Goal: Task Accomplishment & Management: Manage account settings

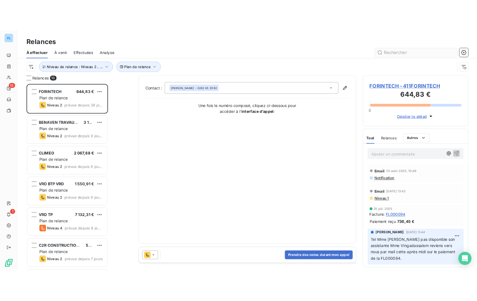
scroll to position [5, 5]
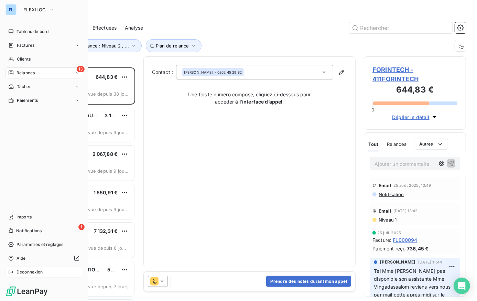
drag, startPoint x: 8, startPoint y: 271, endPoint x: 17, endPoint y: 272, distance: 9.3
click at [8, 271] on icon at bounding box center [11, 272] width 6 height 6
click at [64, 272] on div "Déconnexion" at bounding box center [44, 272] width 77 height 11
